Goal: Task Accomplishment & Management: Use online tool/utility

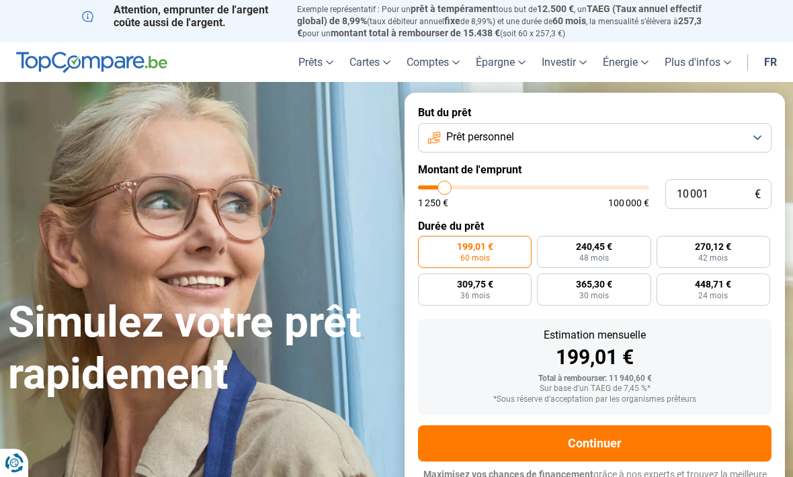
type input "9 750"
type input "9750"
type input "11 000"
type input "11000"
type input "12 000"
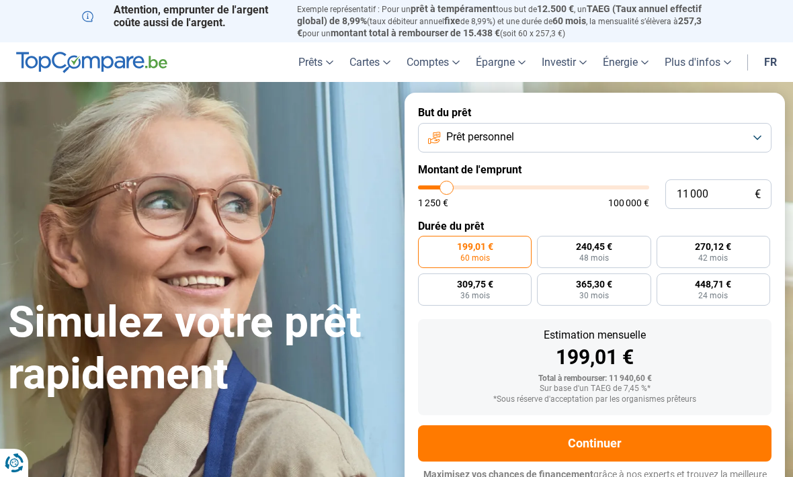
type input "12000"
type input "13 500"
type input "13500"
type input "14 750"
type input "14750"
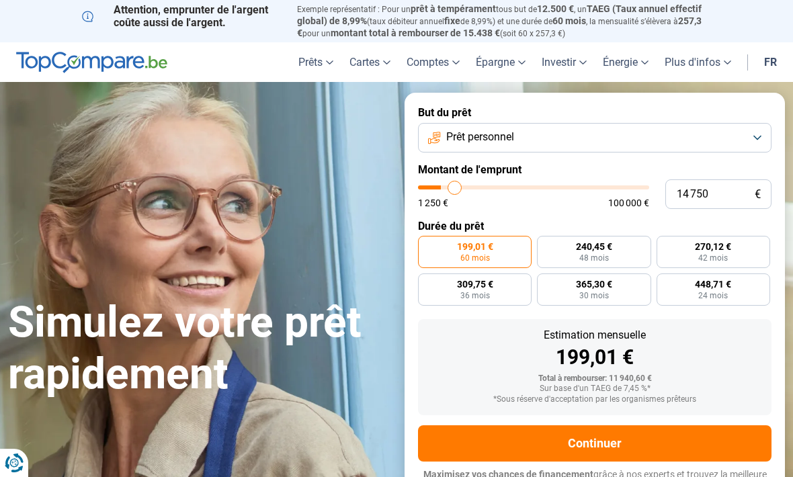
type input "16 250"
type input "16250"
type input "17 750"
type input "17750"
type input "19 000"
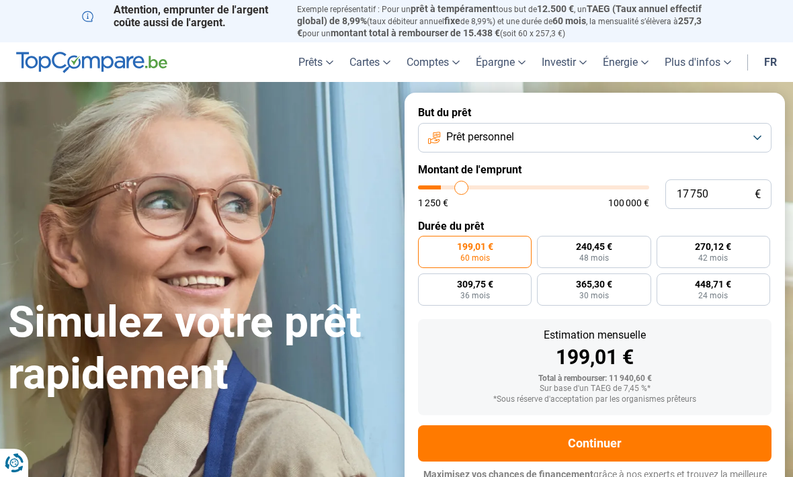
type input "19000"
type input "20 500"
type input "20500"
type input "22 000"
type input "22000"
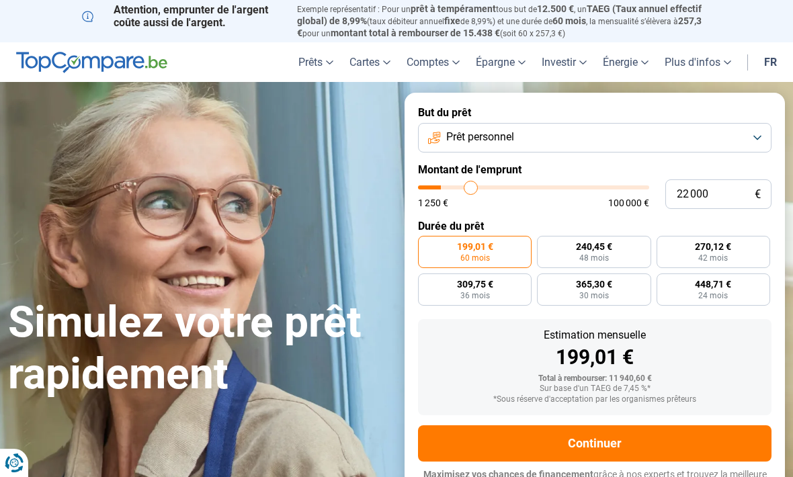
type input "23 250"
type input "23250"
type input "24 500"
type input "24500"
type input "26 000"
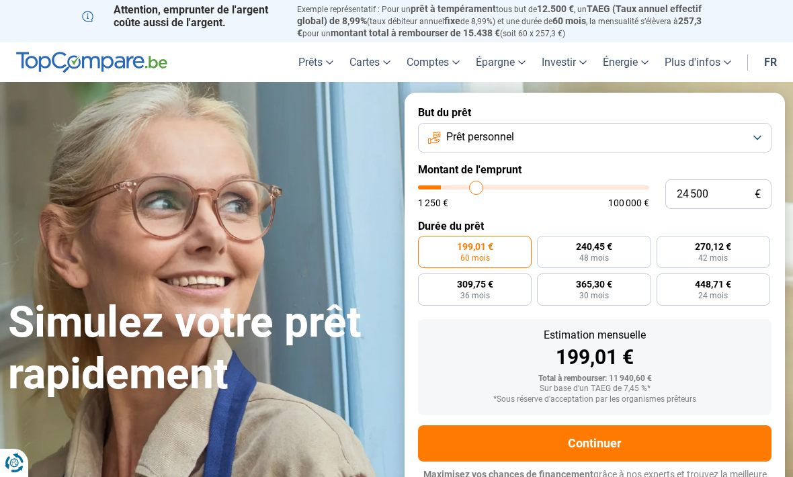
type input "26000"
type input "27 250"
type input "27250"
type input "28 250"
type input "28250"
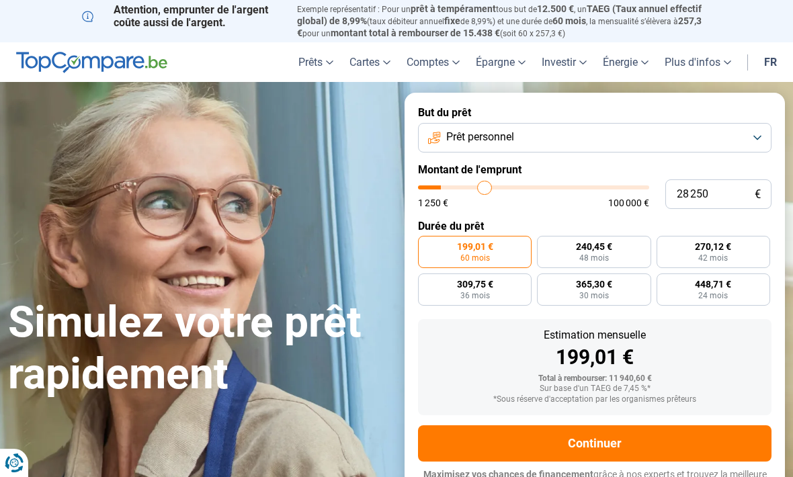
type input "29 500"
type input "29500"
type input "30 250"
type input "30250"
type input "31 250"
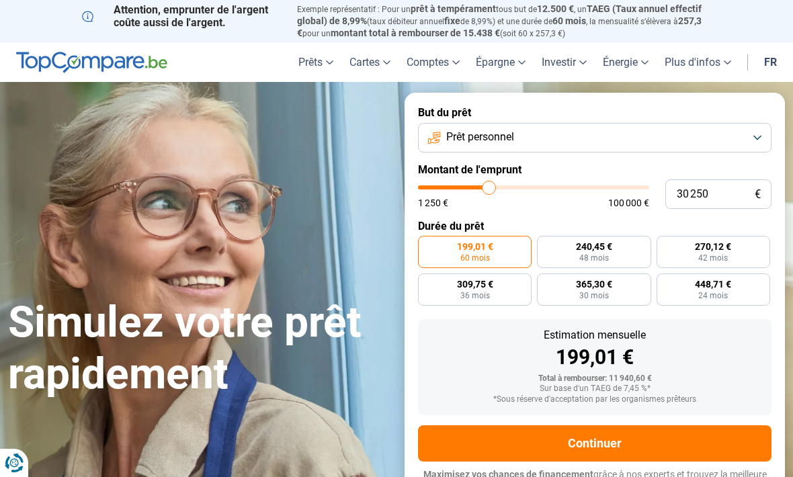
type input "31250"
type input "32 250"
type input "32250"
type input "33 000"
type input "33000"
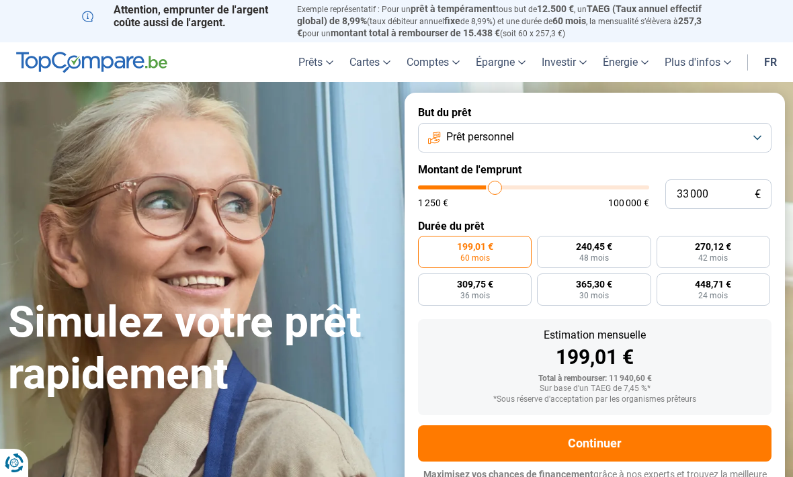
type input "34 000"
type input "34000"
type input "35 000"
type input "35000"
type input "35 500"
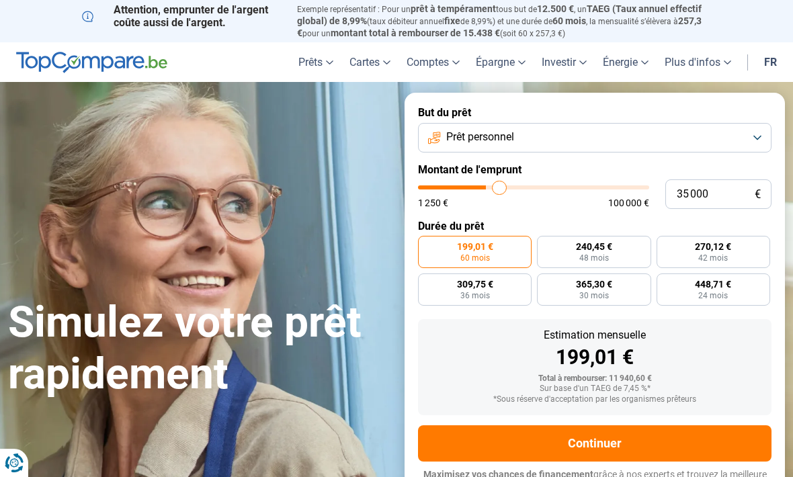
type input "35500"
type input "36 500"
type input "36500"
type input "37 750"
type input "37750"
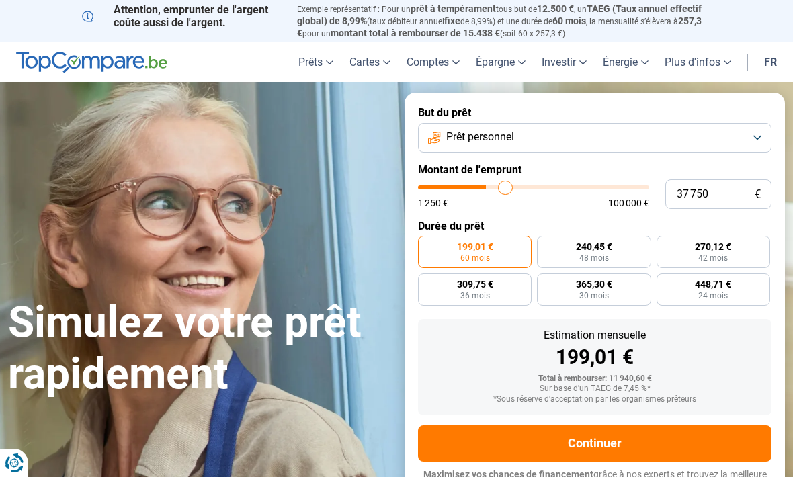
type input "38 500"
type input "38500"
type input "39 500"
type input "39500"
type input "40 500"
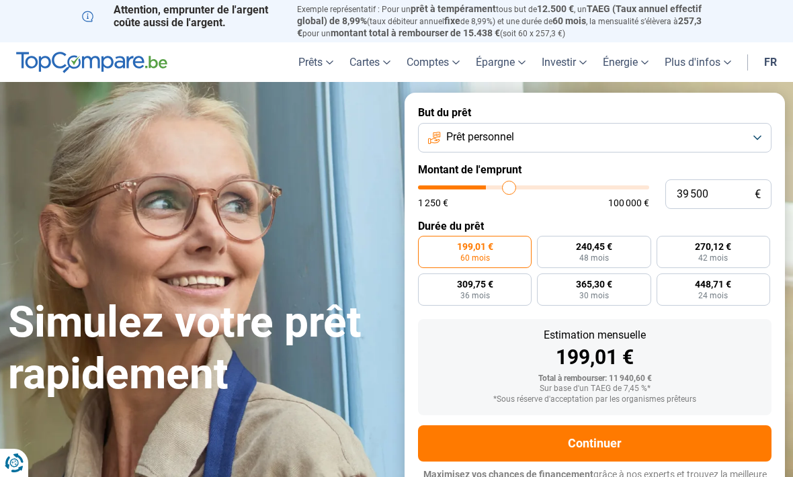
type input "40500"
type input "41 500"
type input "41500"
type input "42 500"
type input "42500"
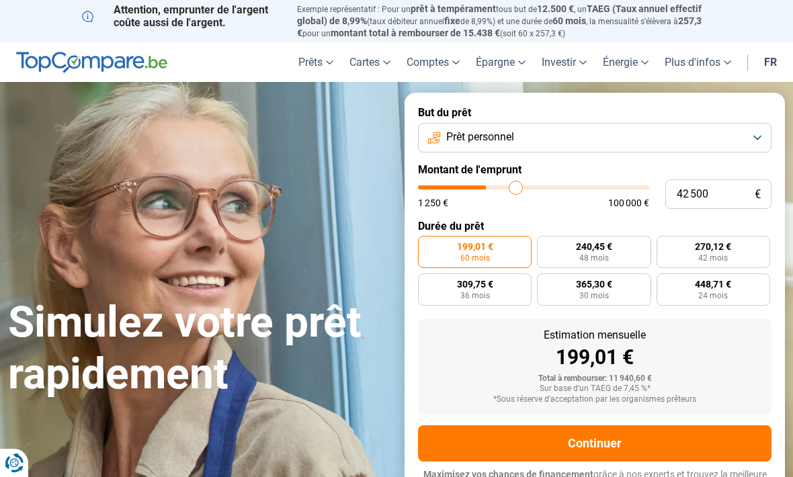
type input "43 750"
type input "43750"
type input "45 000"
type input "45000"
type input "46 000"
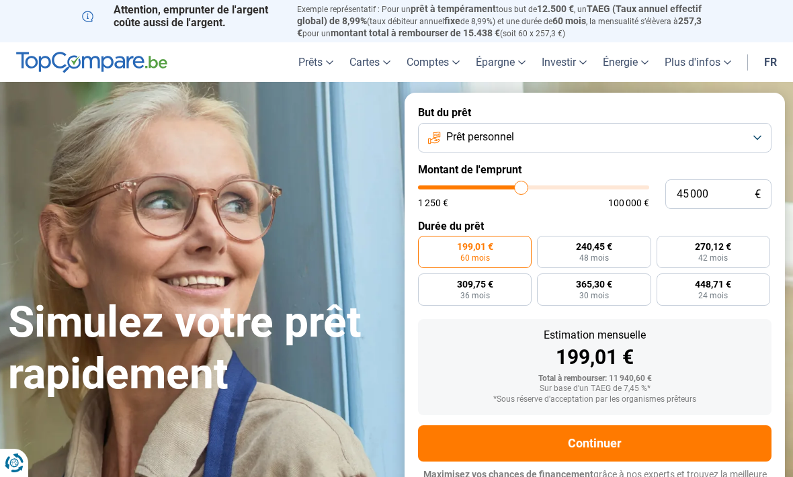
type input "46000"
type input "47 250"
type input "47250"
type input "48 500"
type input "48500"
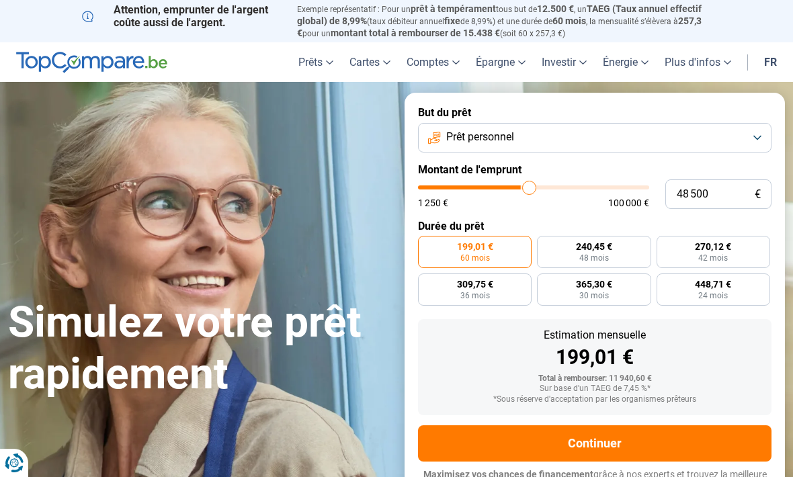
type input "49 250"
type input "49250"
type input "50 250"
type input "50250"
type input "51 500"
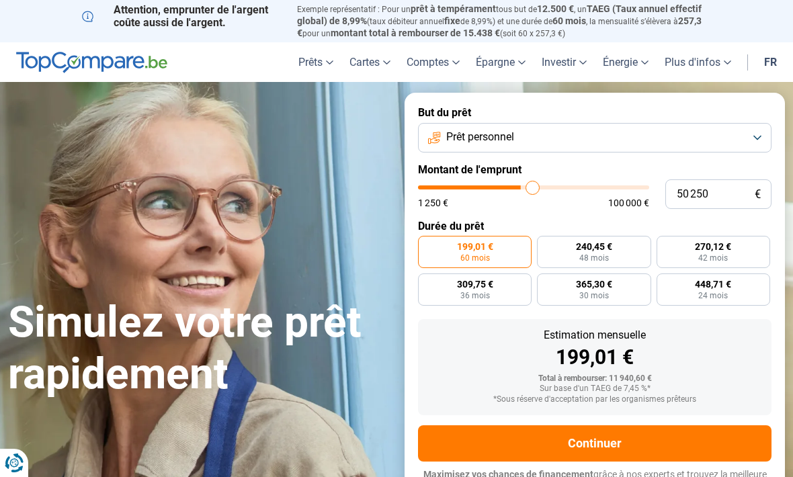
type input "51500"
type input "52 250"
type input "52250"
type input "53 000"
type input "53000"
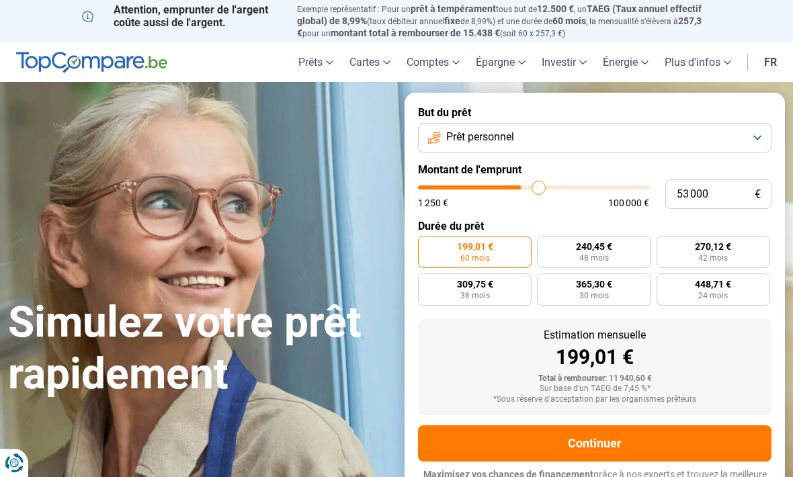
type input "53 250"
type input "53250"
type input "54 000"
type input "54000"
type input "54 250"
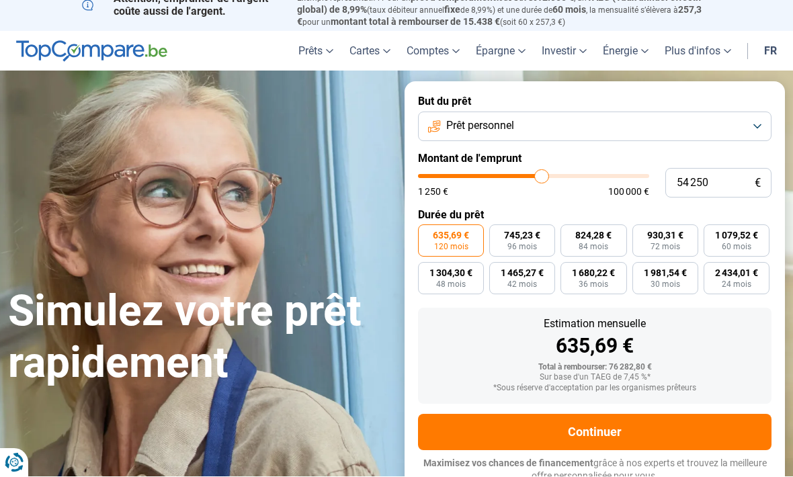
scroll to position [11, 0]
click at [497, 162] on form "But du prêt Prêt personnel Montant de l'emprunt 54 250 € 1 250 € 100 000 € Duré…" at bounding box center [595, 288] width 380 height 415
type input "40000"
click at [510, 174] on input "range" at bounding box center [533, 176] width 231 height 4
type input "40 000"
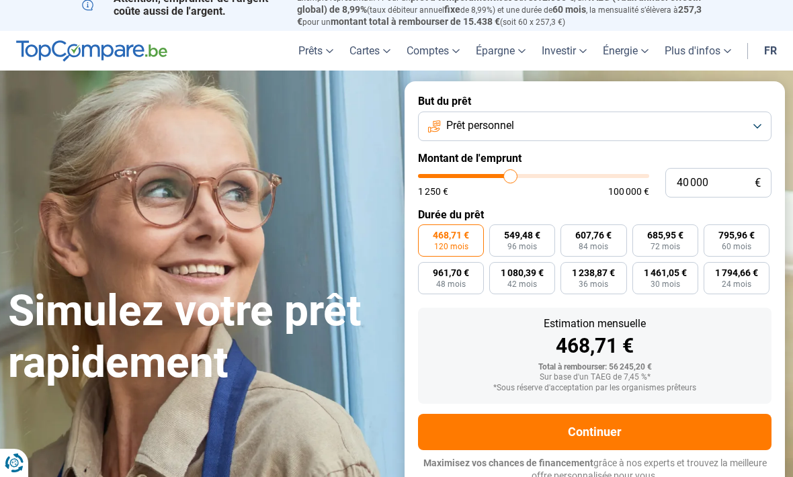
type input "31250"
click at [491, 174] on input "range" at bounding box center [533, 176] width 231 height 4
type input "31 250"
type input "40250"
click at [511, 174] on input "range" at bounding box center [533, 176] width 231 height 4
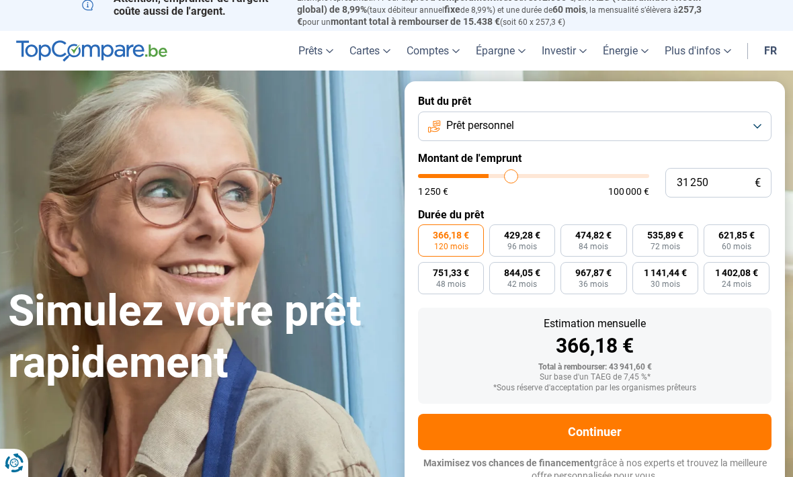
type input "40 250"
type input "35000"
click at [499, 175] on input "range" at bounding box center [533, 176] width 231 height 4
type input "35 000"
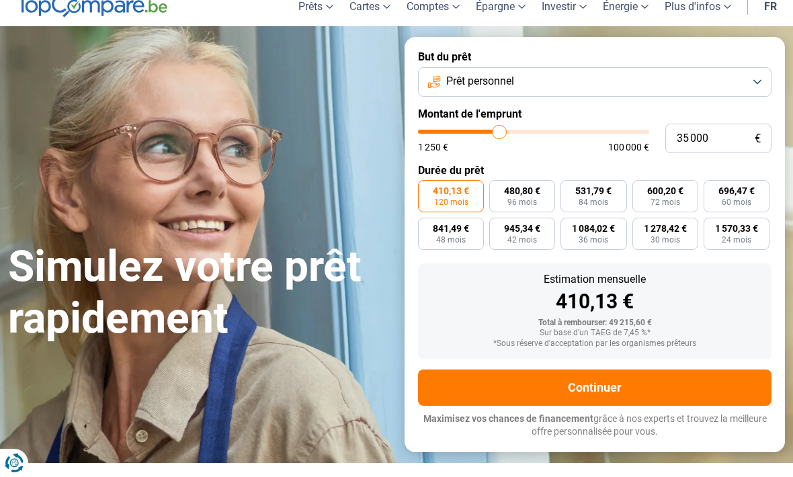
scroll to position [0, 0]
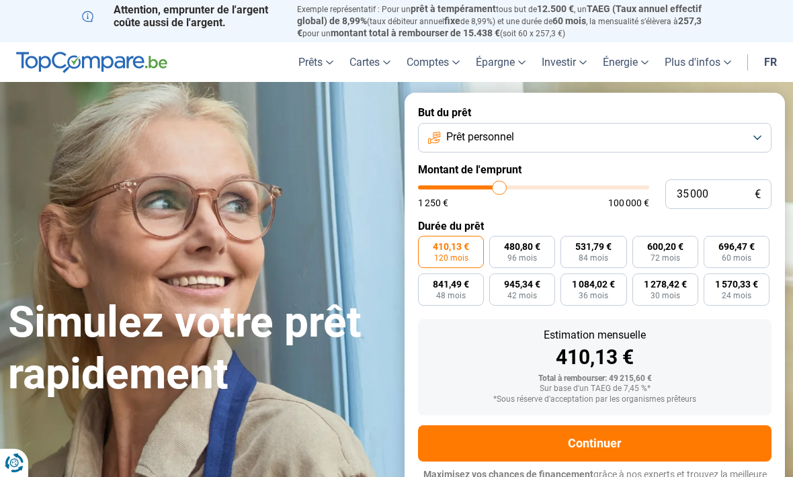
click at [593, 280] on span "1 084,02 €" at bounding box center [593, 284] width 43 height 9
click at [569, 280] on input "1 084,02 € 36 mois" at bounding box center [565, 278] width 9 height 9
radio input "true"
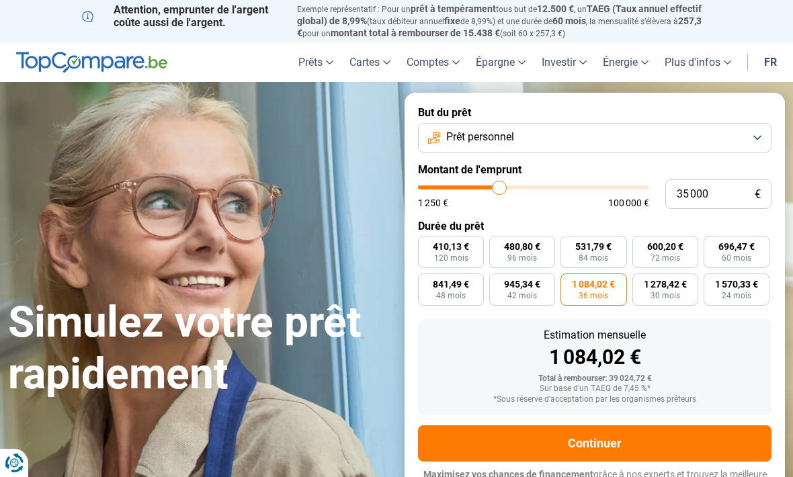
scroll to position [11, 0]
